Goal: Task Accomplishment & Management: Complete application form

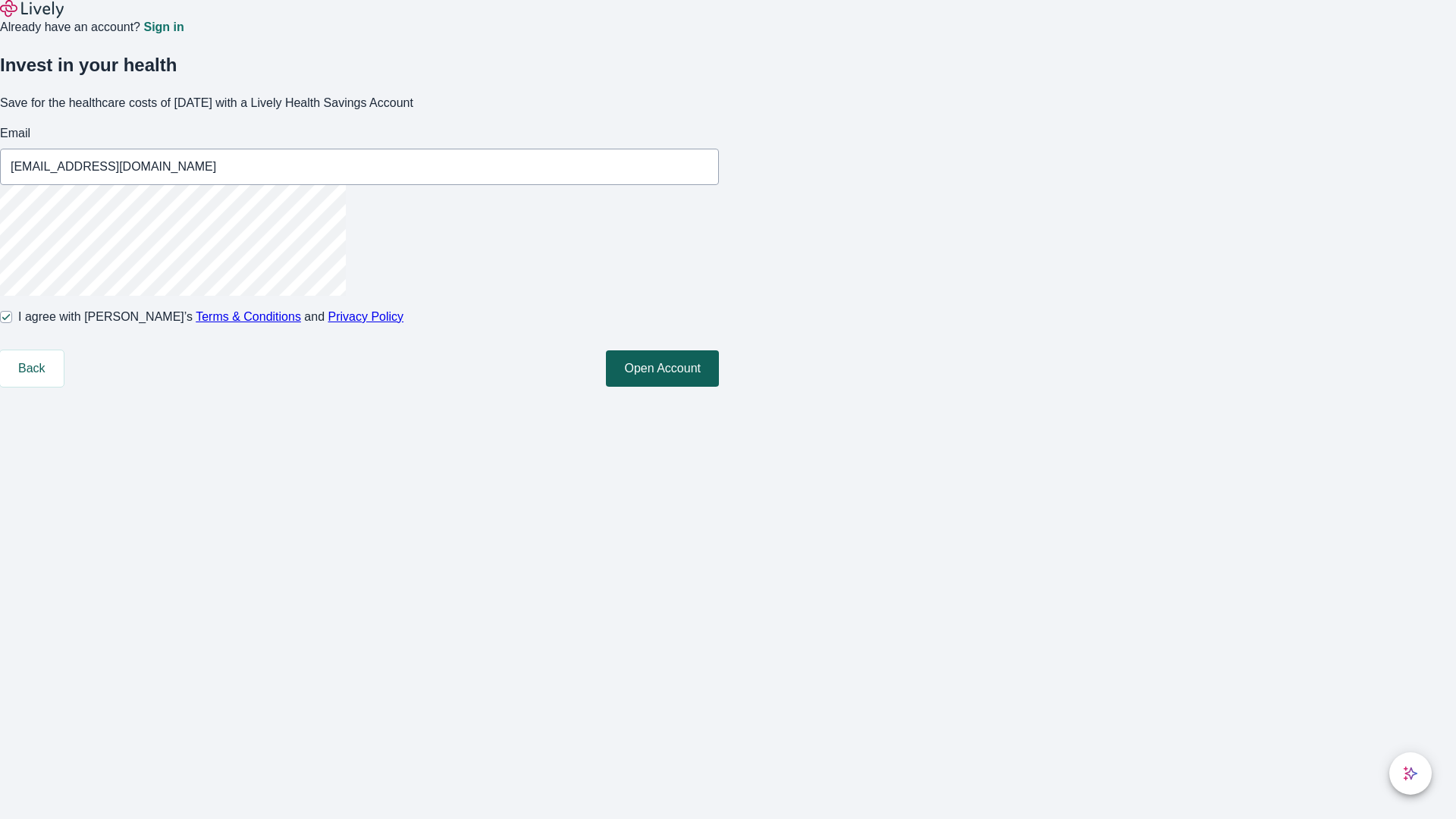
click at [719, 387] on button "Open Account" at bounding box center [662, 369] width 113 height 37
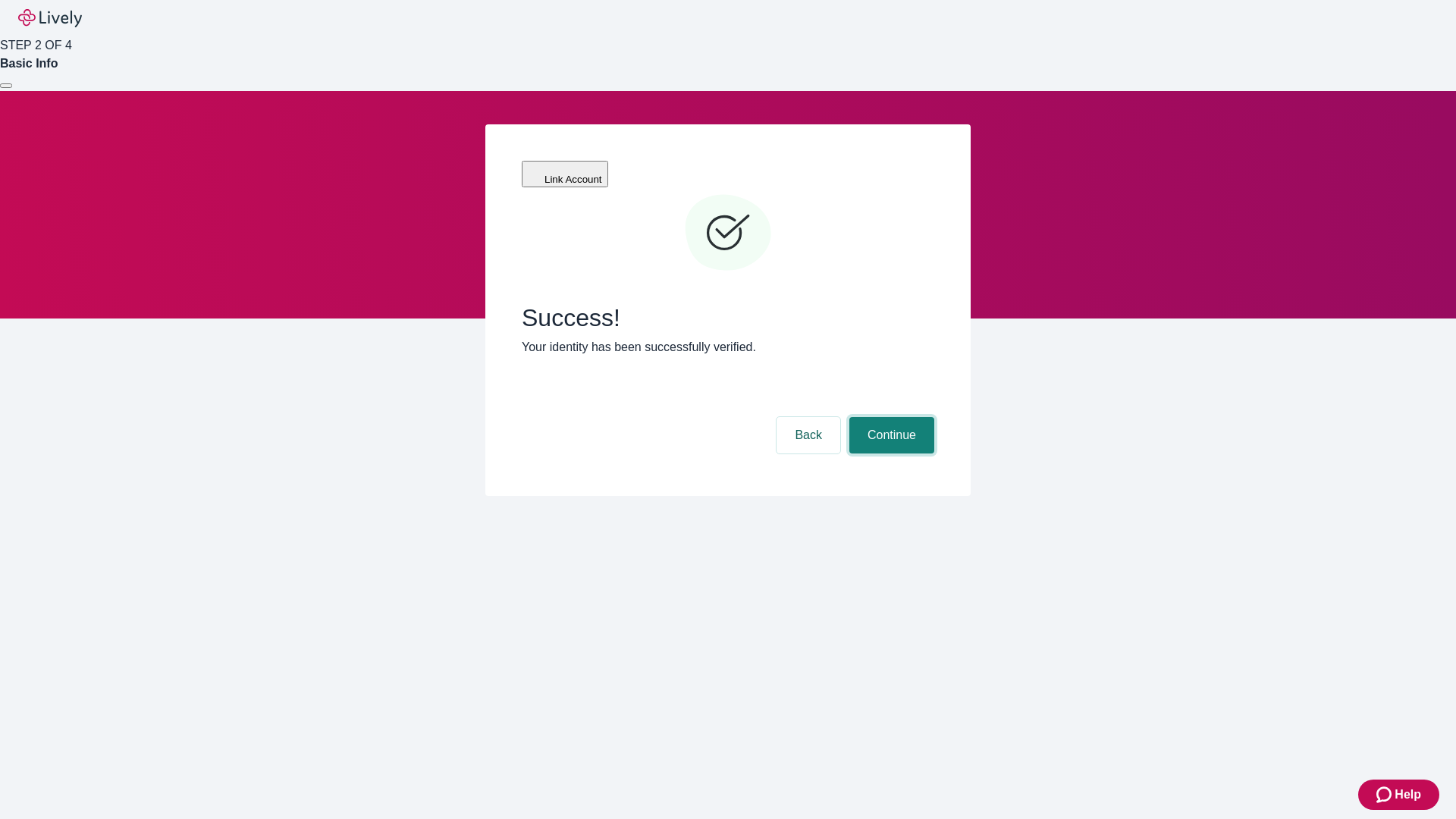
click at [890, 417] on button "Continue" at bounding box center [891, 435] width 85 height 37
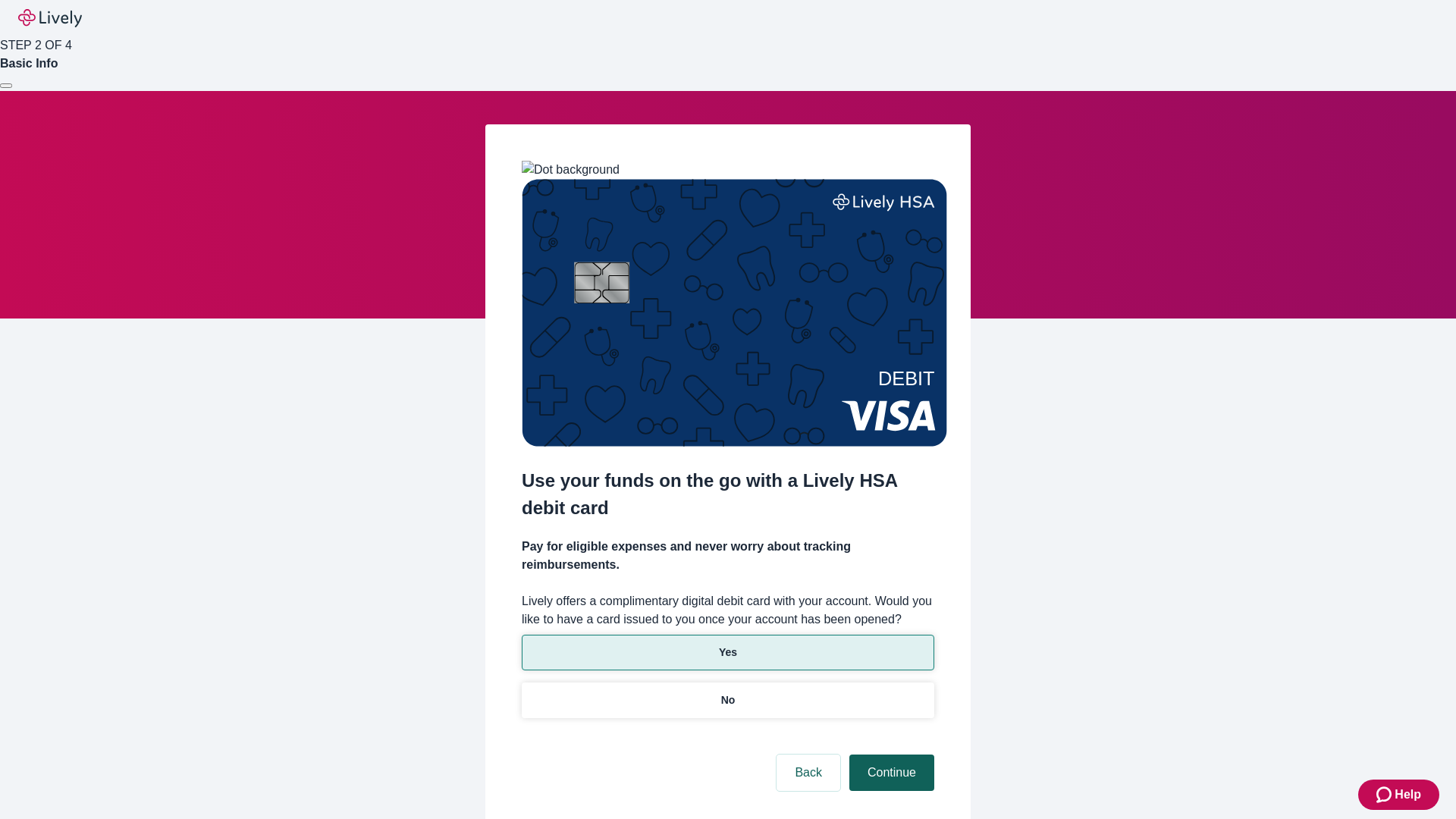
click at [727, 692] on p "No" at bounding box center [728, 700] width 14 height 16
click at [890, 755] on button "Continue" at bounding box center [891, 773] width 85 height 37
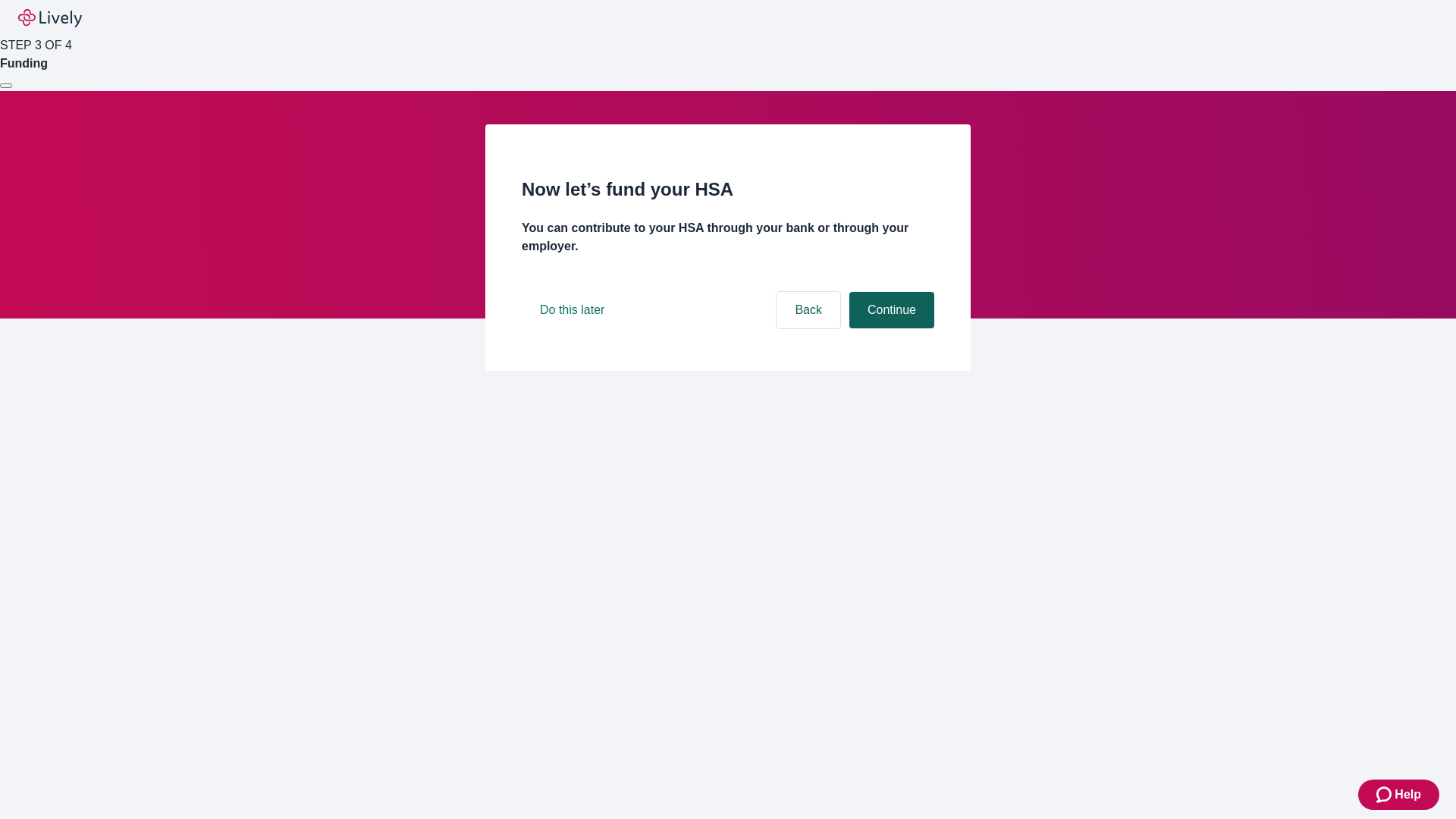
click at [890, 329] on button "Continue" at bounding box center [891, 310] width 85 height 37
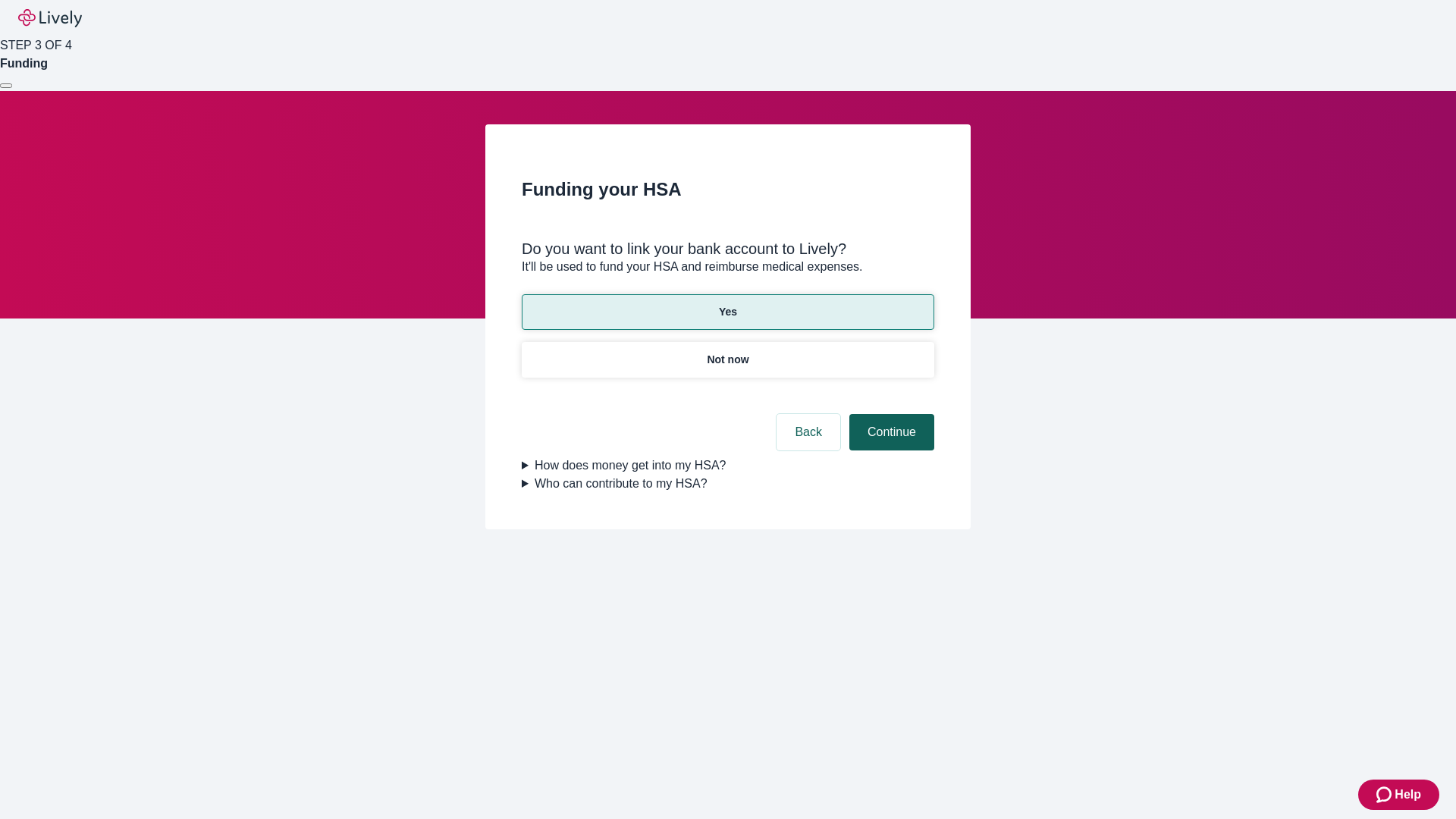
click at [890, 414] on button "Continue" at bounding box center [891, 432] width 85 height 37
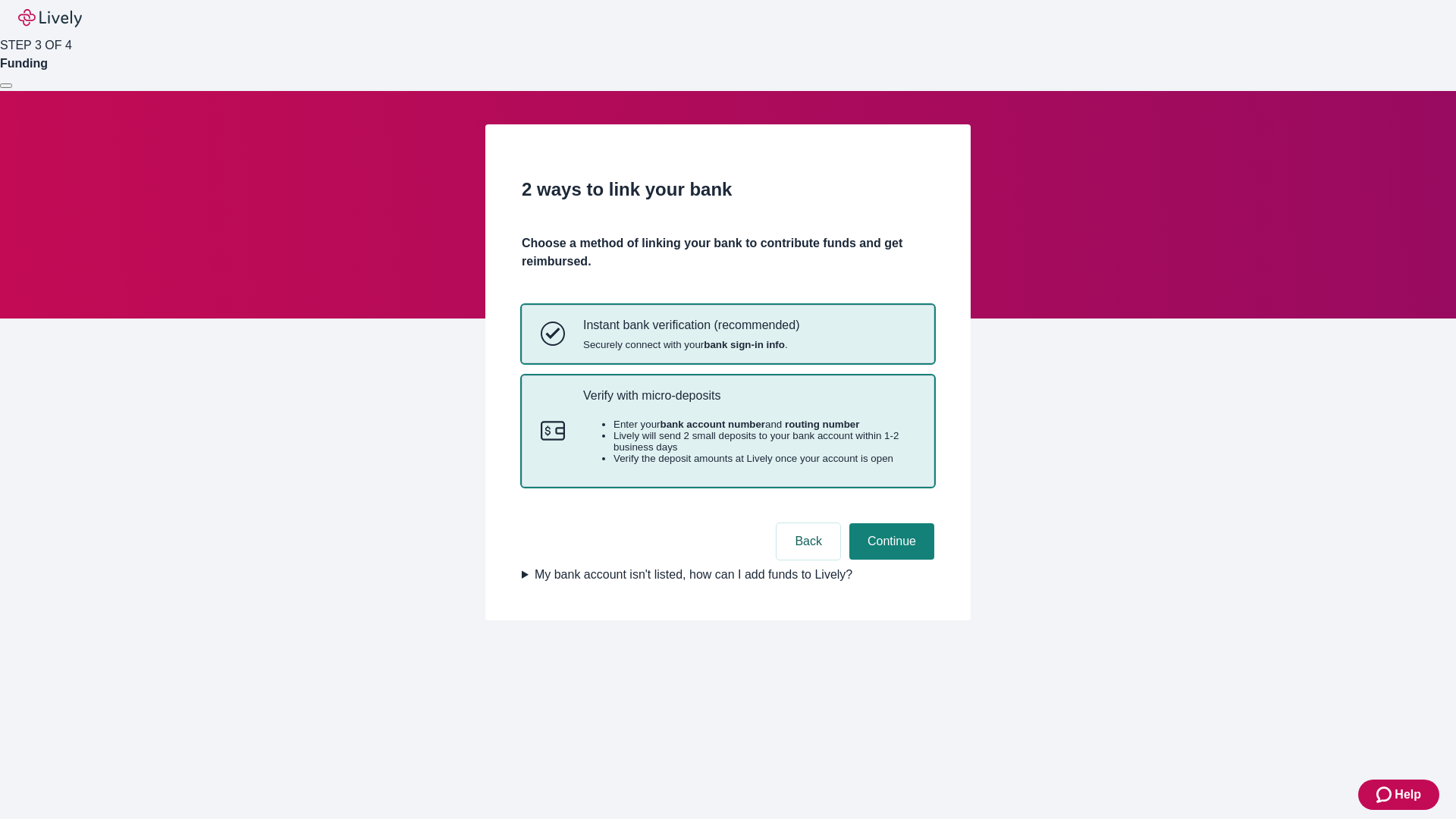
click at [749, 403] on p "Verify with micro-deposits" at bounding box center [749, 395] width 332 height 14
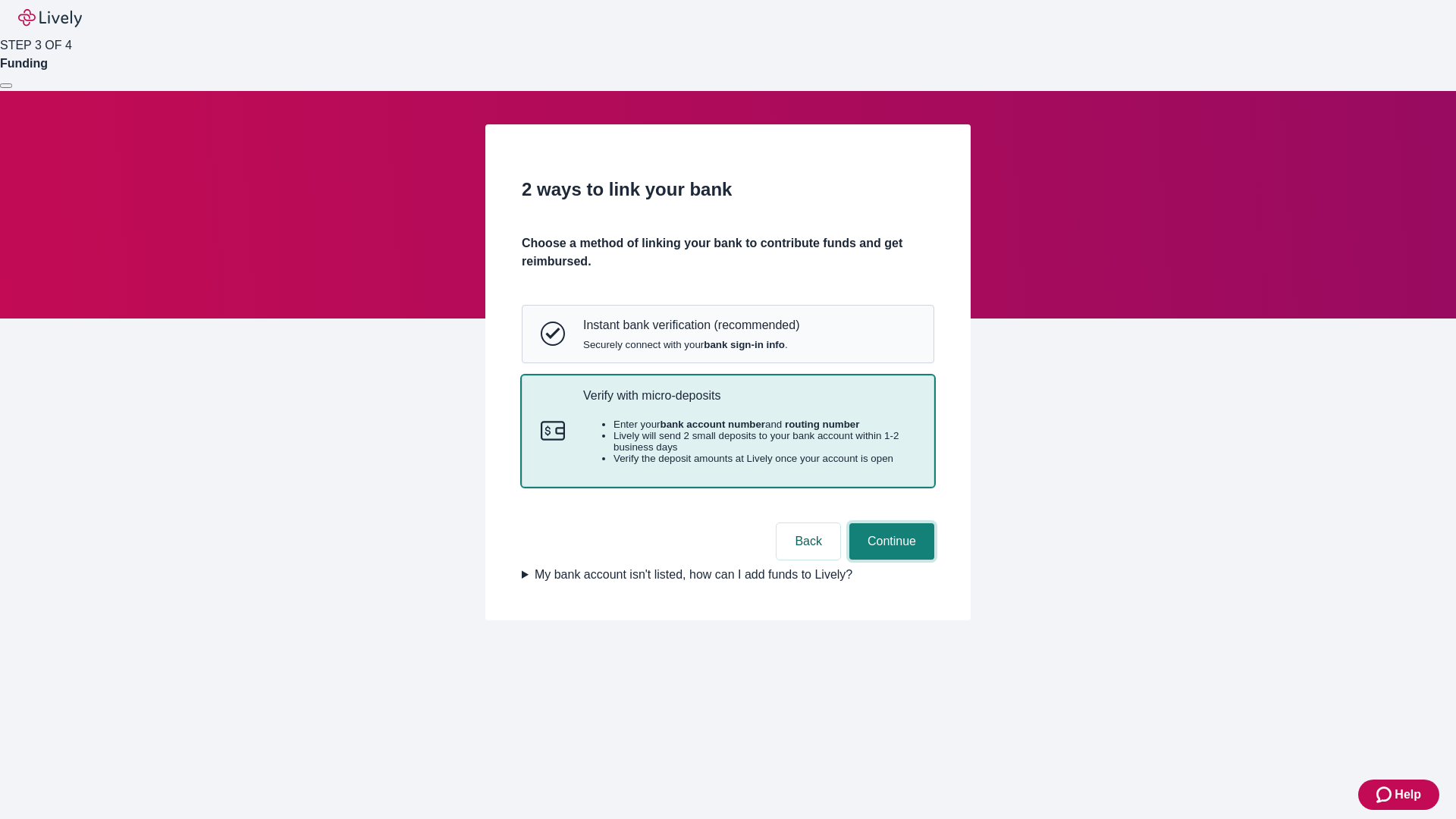
click at [890, 560] on button "Continue" at bounding box center [891, 541] width 85 height 37
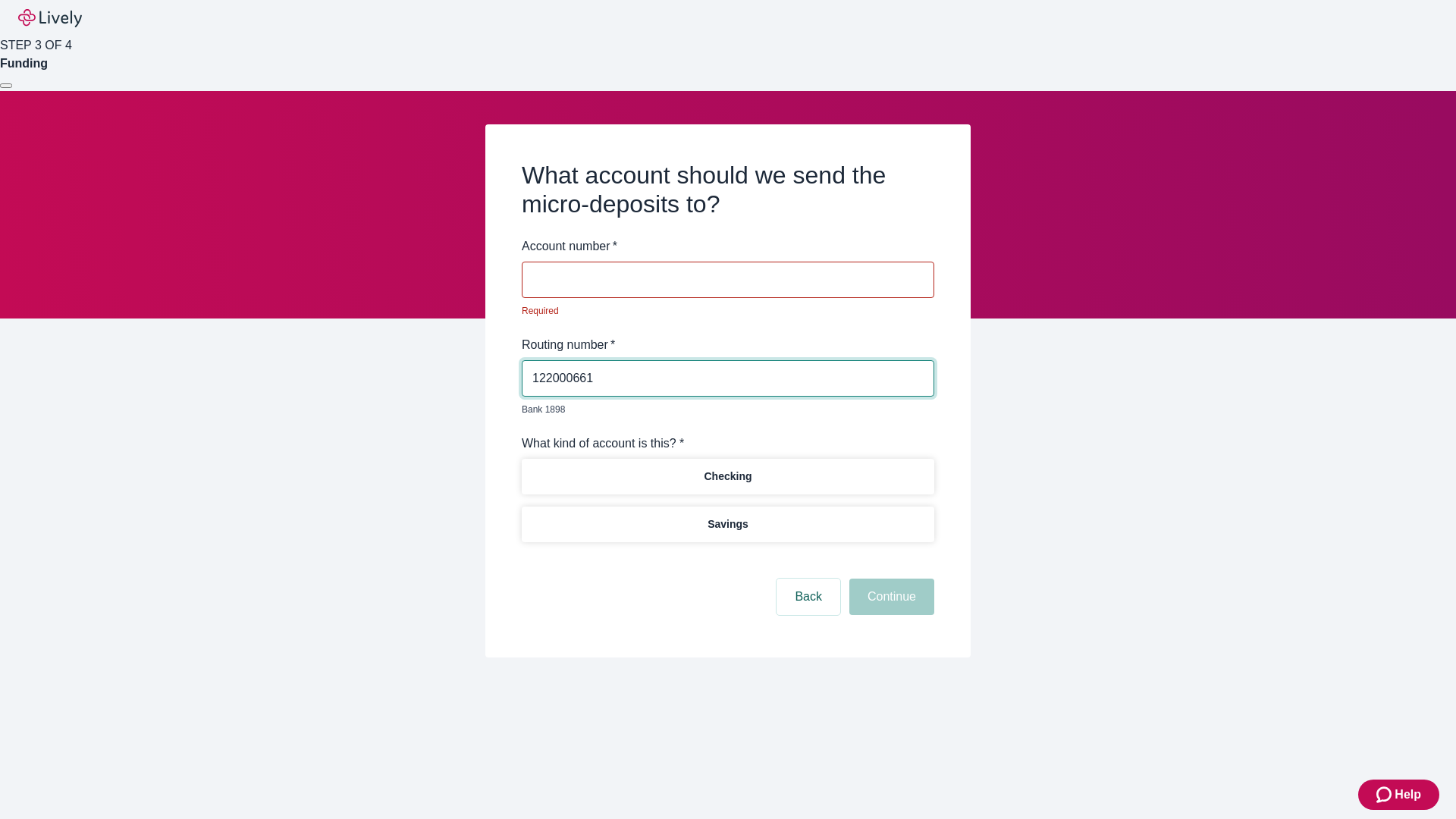
type input "122000661"
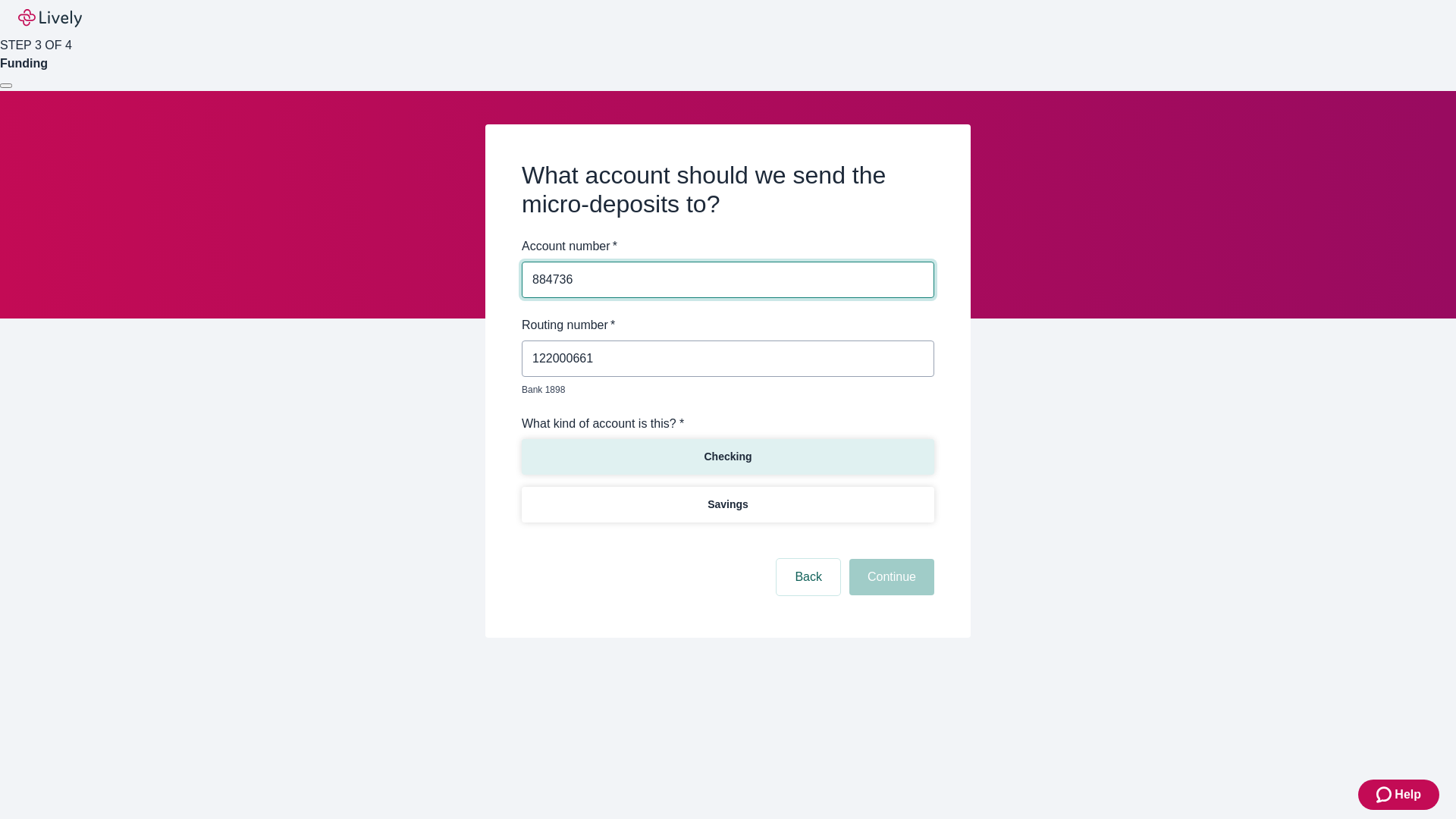
type input "884736"
click at [727, 449] on p "Checking" at bounding box center [727, 457] width 48 height 16
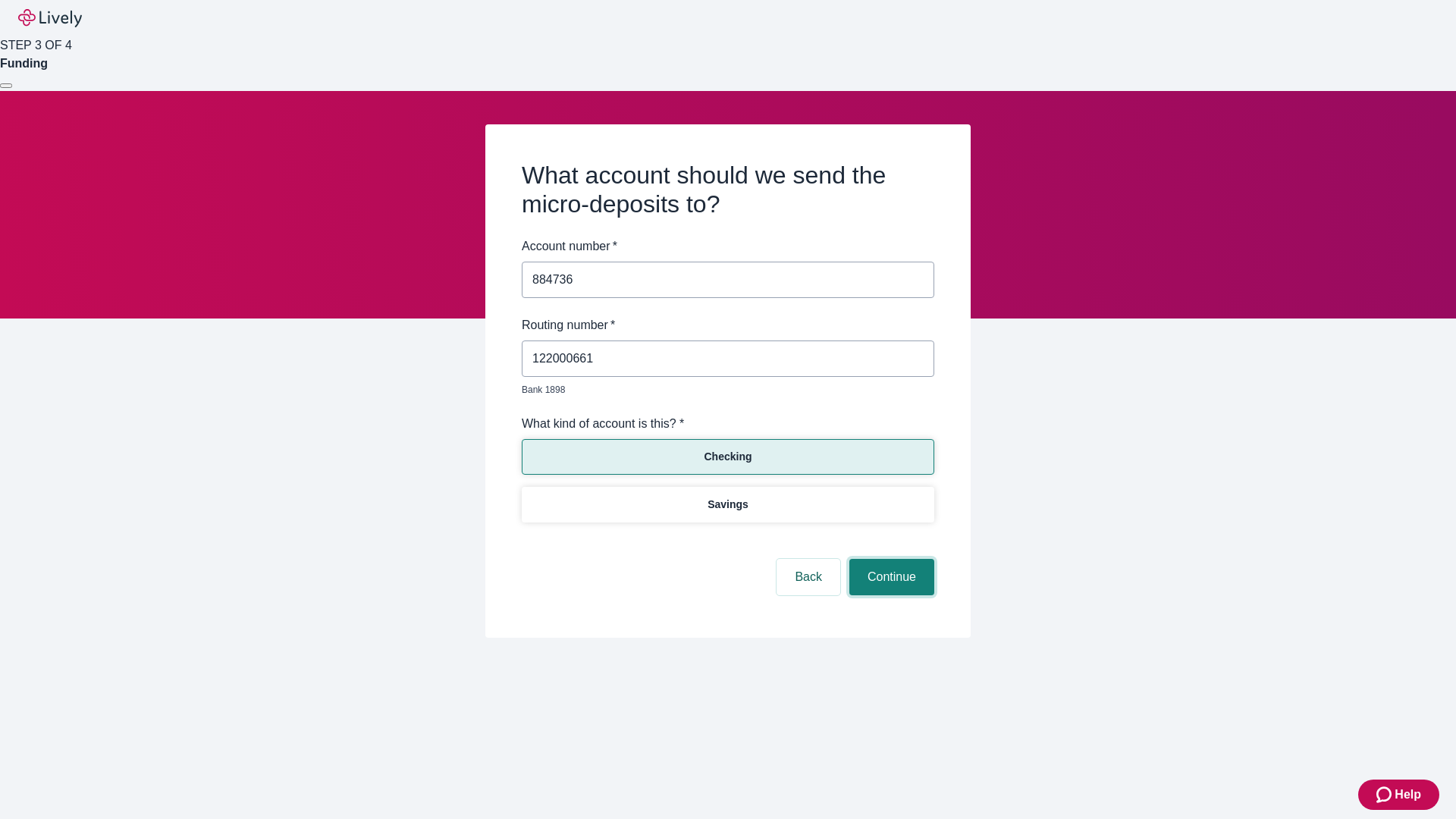
click at [890, 560] on button "Continue" at bounding box center [891, 577] width 85 height 37
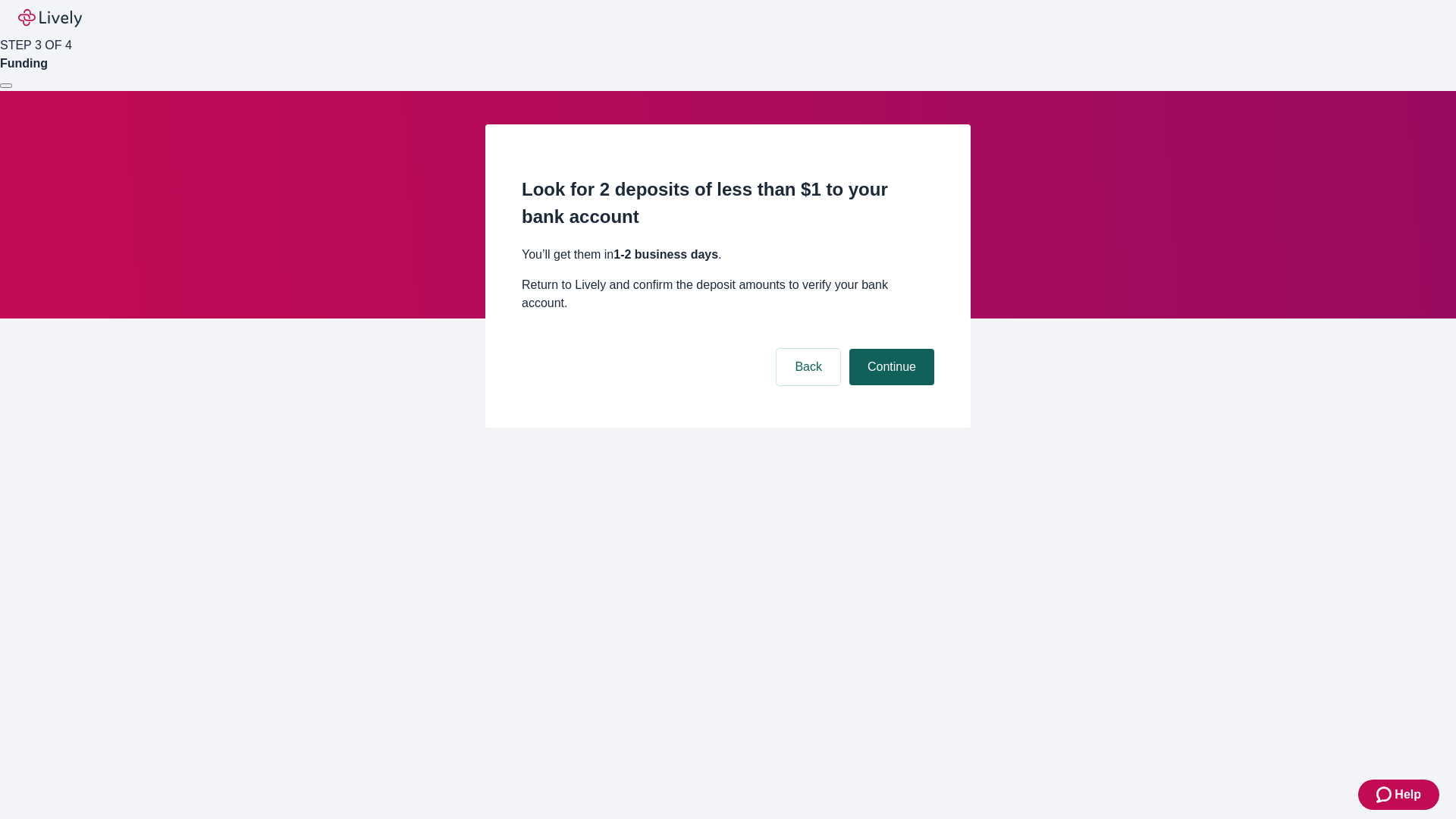
click at [890, 349] on button "Continue" at bounding box center [891, 368] width 85 height 37
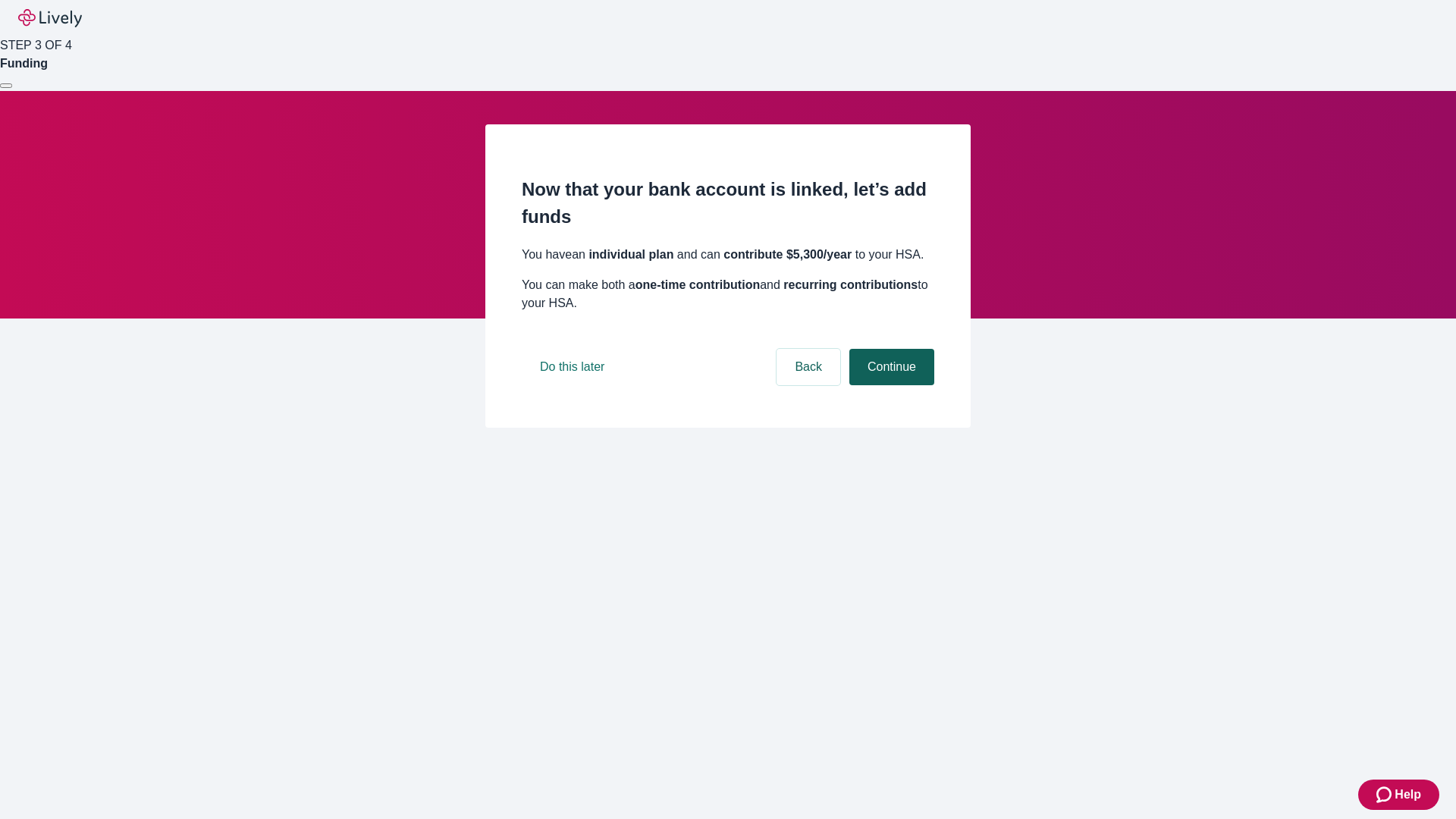
click at [890, 385] on button "Continue" at bounding box center [891, 368] width 85 height 37
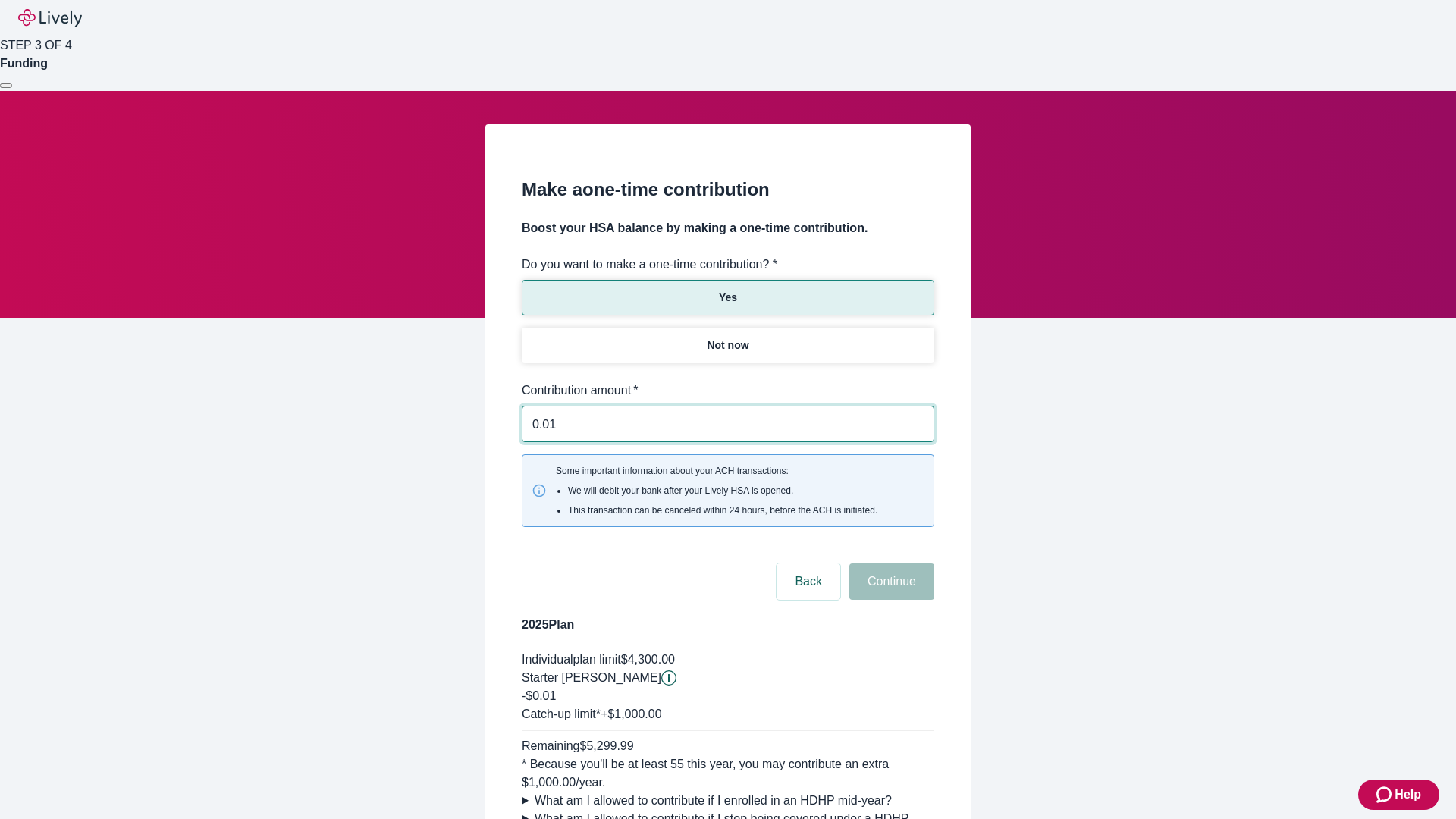
type input "0.01"
click at [890, 564] on button "Continue" at bounding box center [891, 582] width 85 height 37
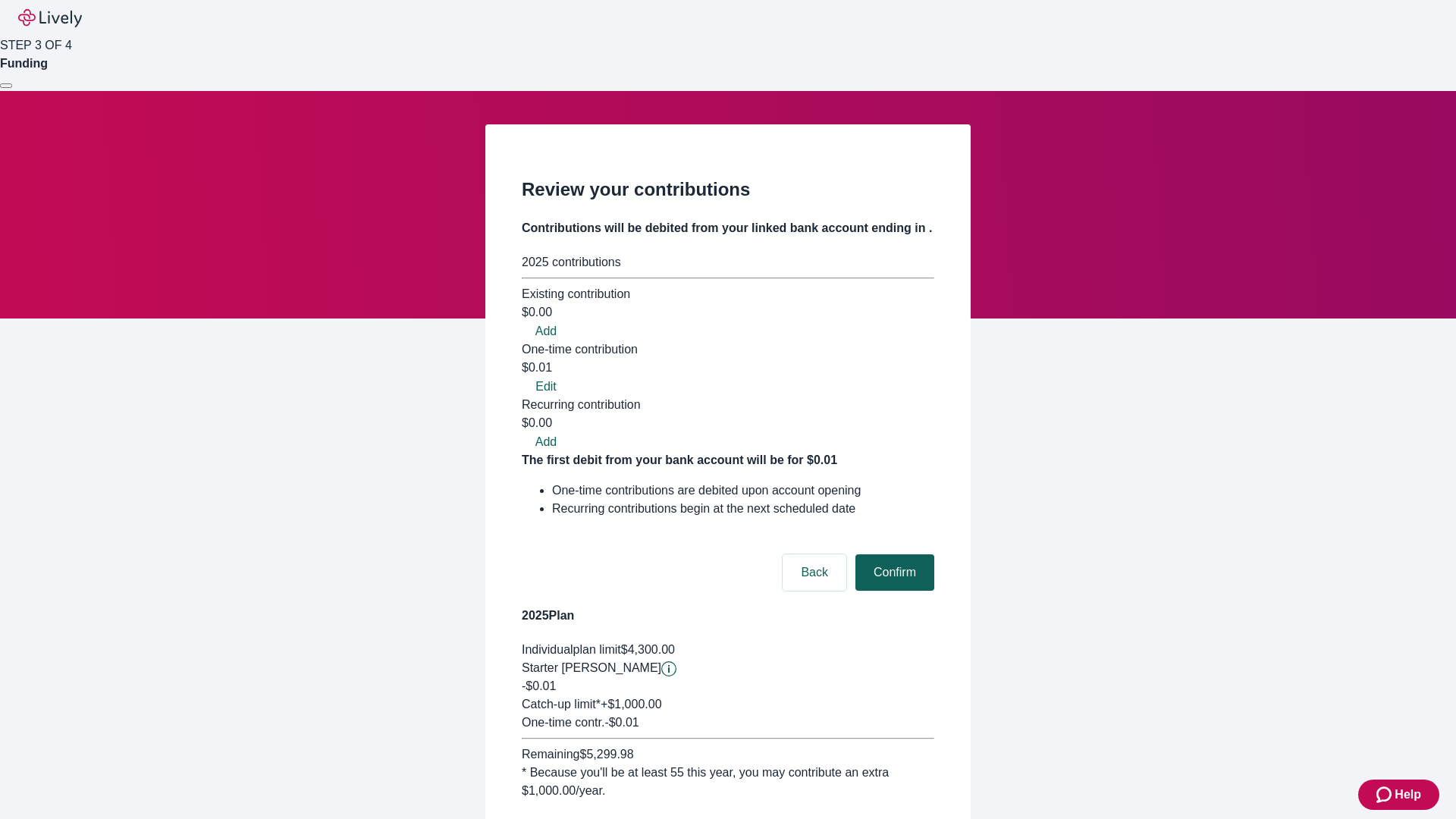
click at [893, 554] on button "Confirm" at bounding box center [894, 573] width 79 height 37
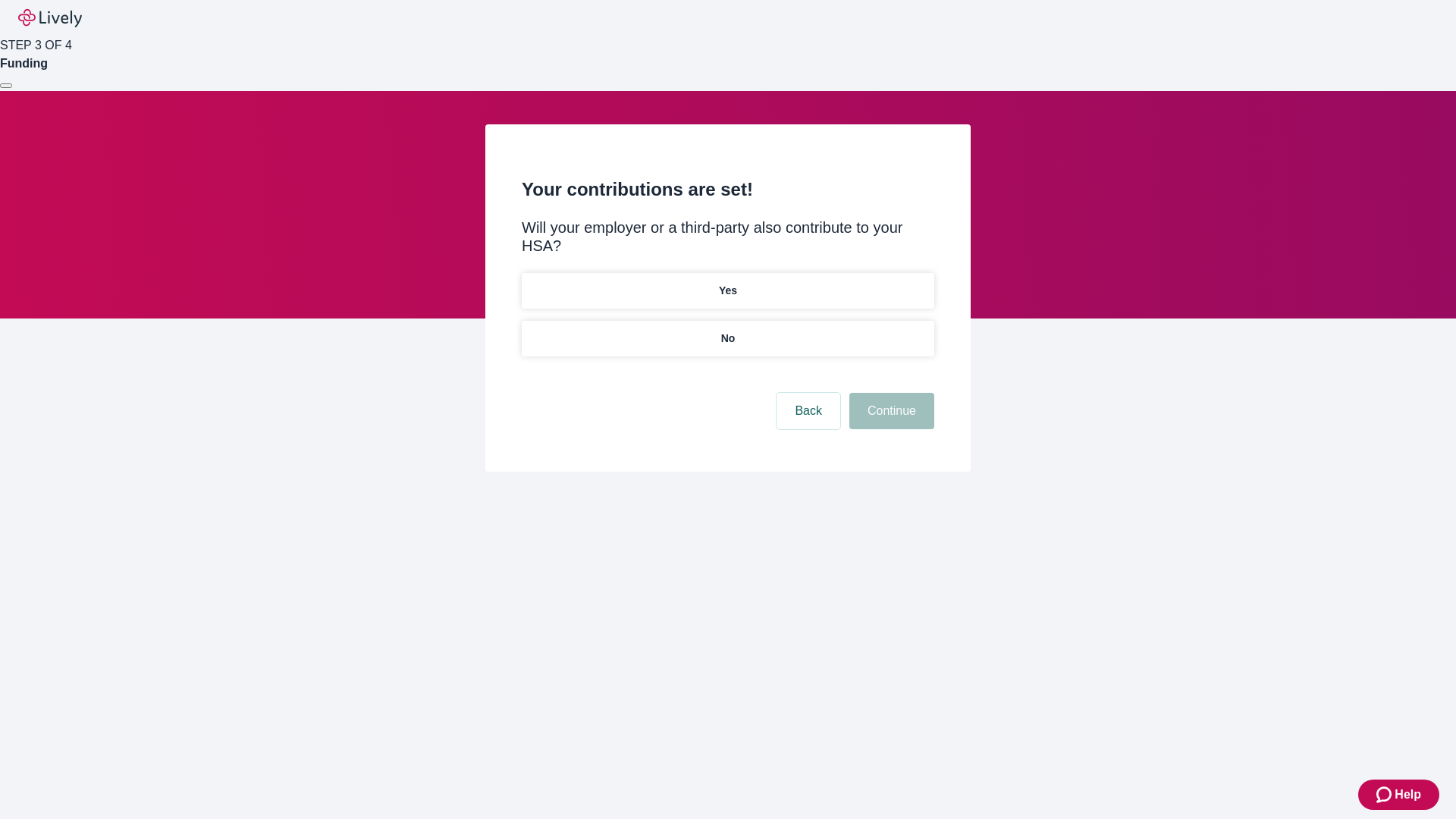
click at [727, 331] on p "No" at bounding box center [728, 339] width 14 height 16
click at [890, 393] on button "Continue" at bounding box center [891, 411] width 85 height 37
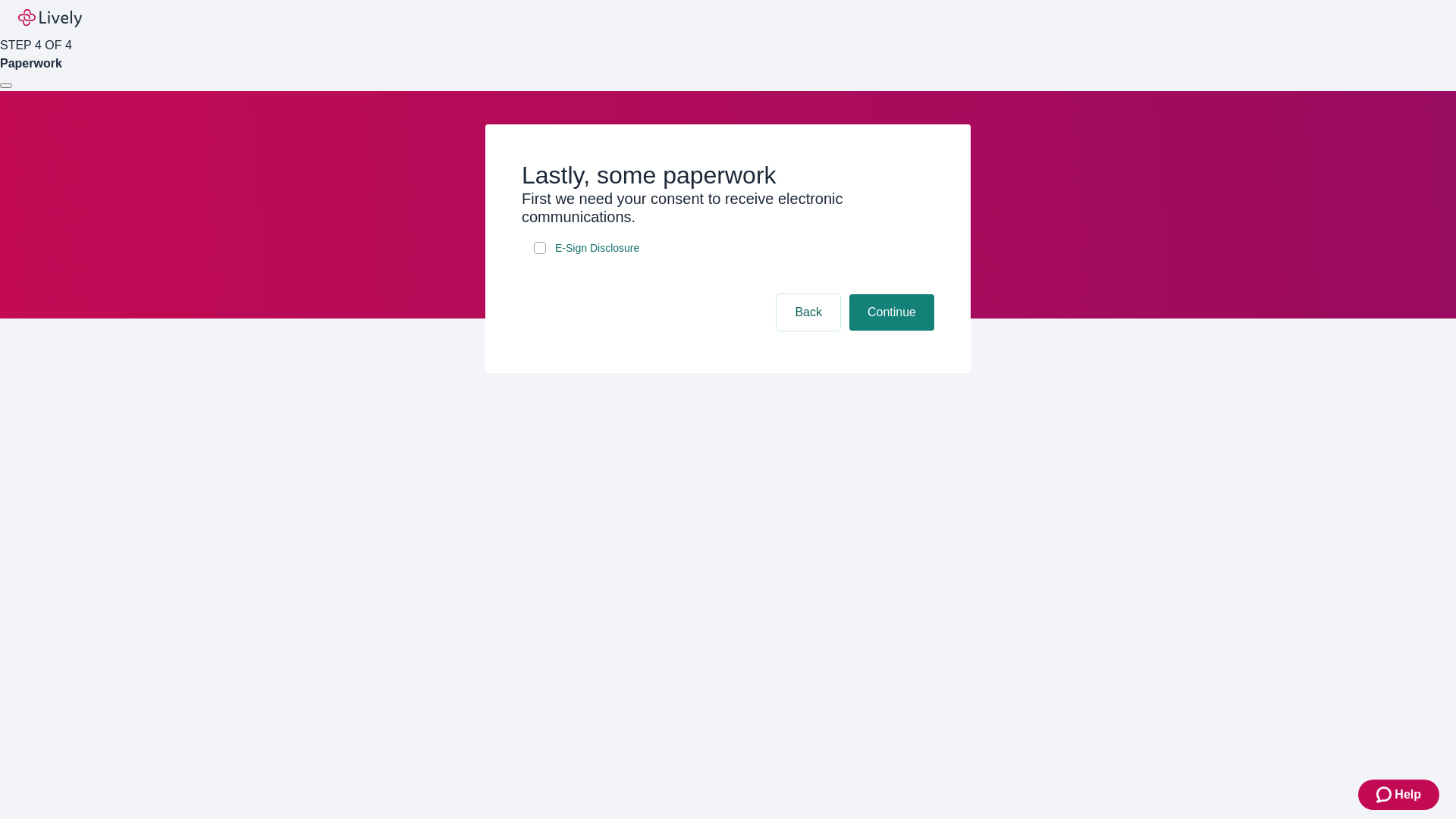
click at [540, 254] on input "E-Sign Disclosure" at bounding box center [540, 248] width 12 height 12
checkbox input "true"
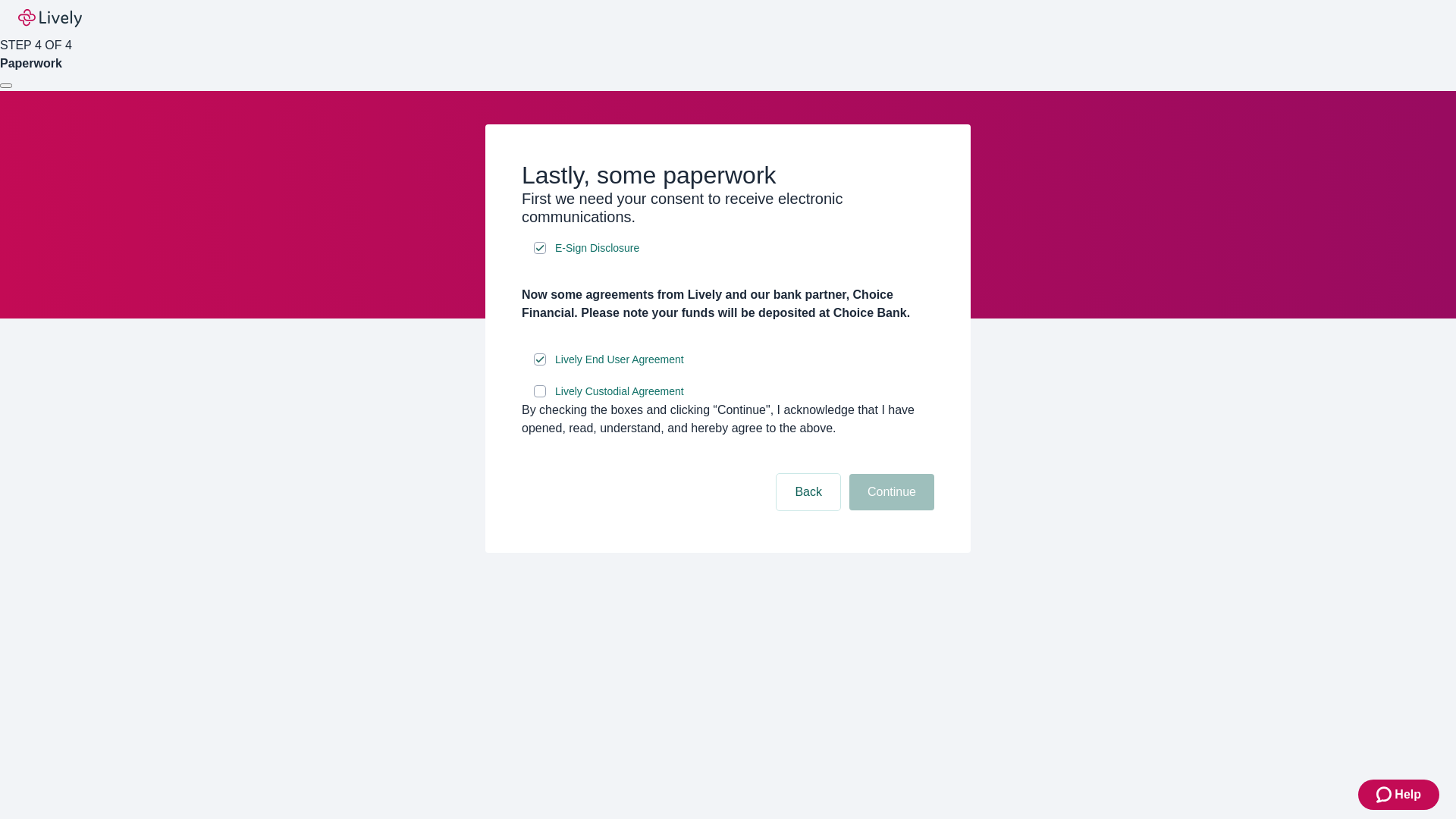
click at [540, 397] on input "Lively Custodial Agreement" at bounding box center [540, 391] width 12 height 12
checkbox input "true"
click at [890, 510] on button "Continue" at bounding box center [891, 493] width 85 height 37
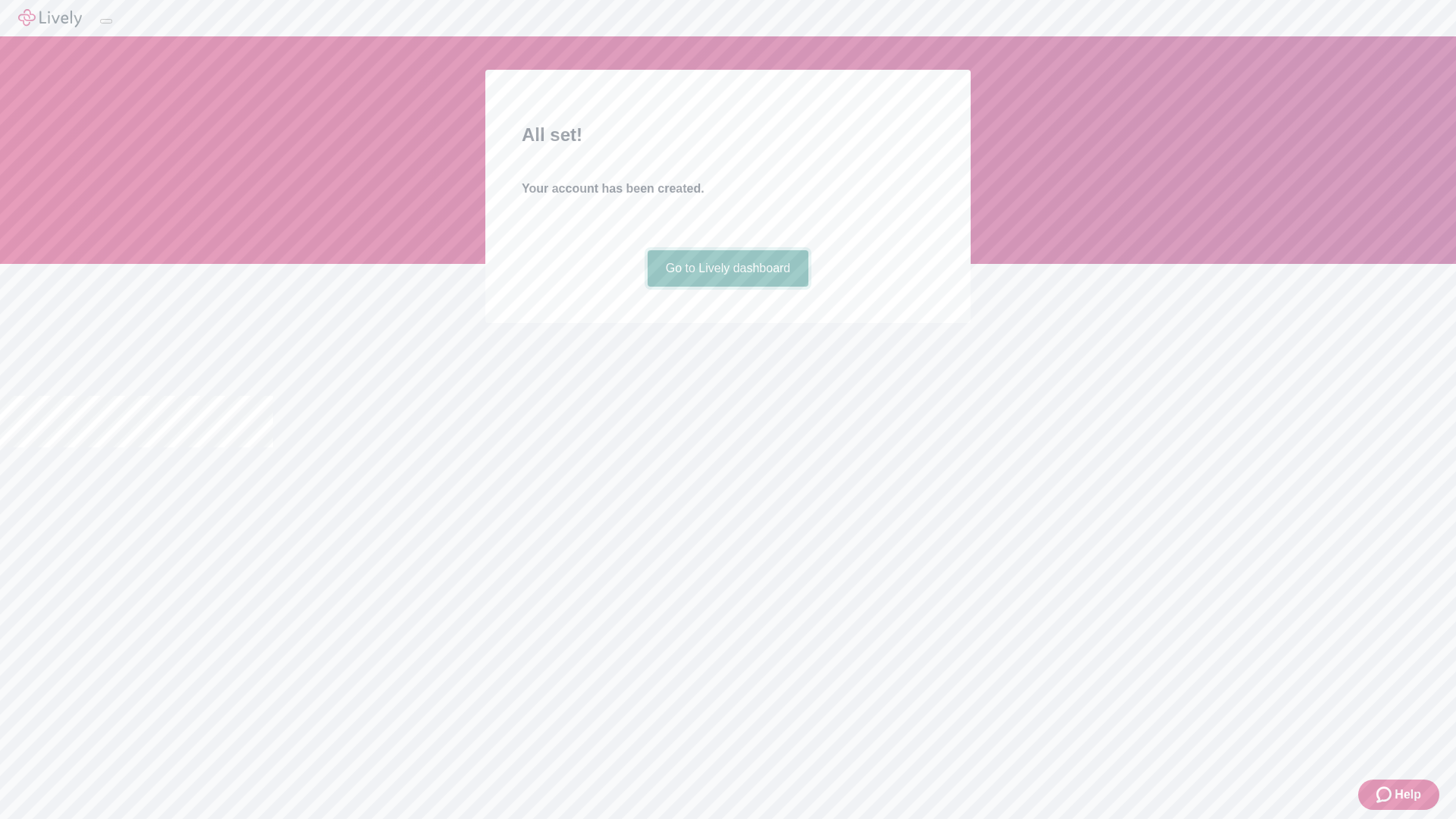
click at [727, 287] on link "Go to Lively dashboard" at bounding box center [728, 268] width 162 height 37
